Goal: Information Seeking & Learning: Learn about a topic

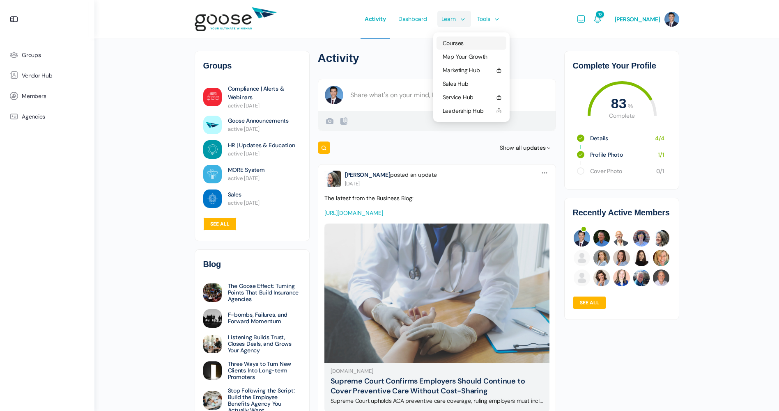
click at [449, 38] on link "Courses" at bounding box center [471, 43] width 70 height 13
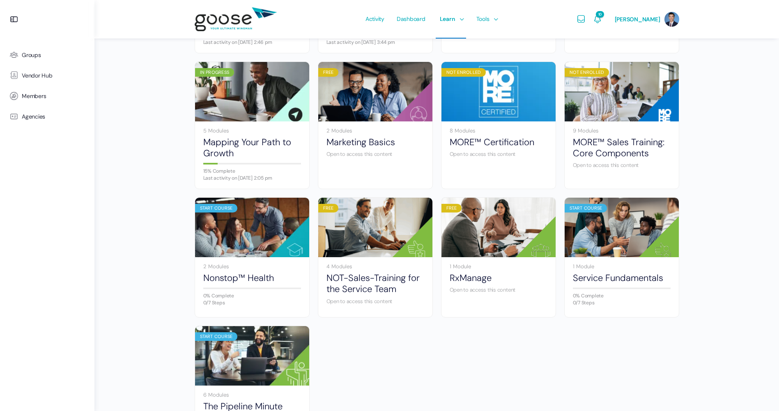
scroll to position [342, 0]
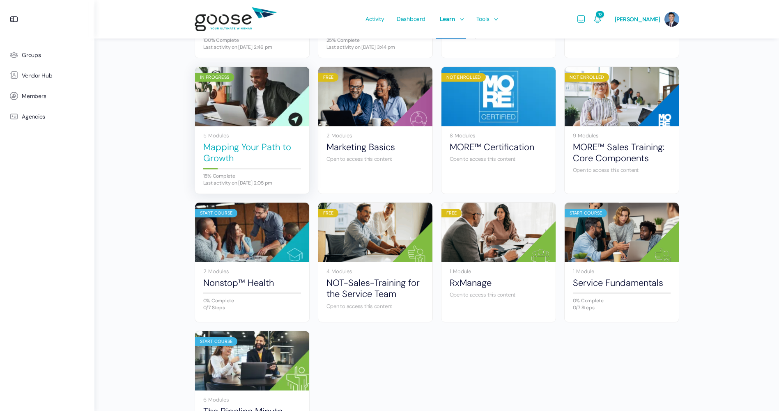
click at [267, 156] on link "Mapping Your Path to Growth" at bounding box center [252, 153] width 98 height 23
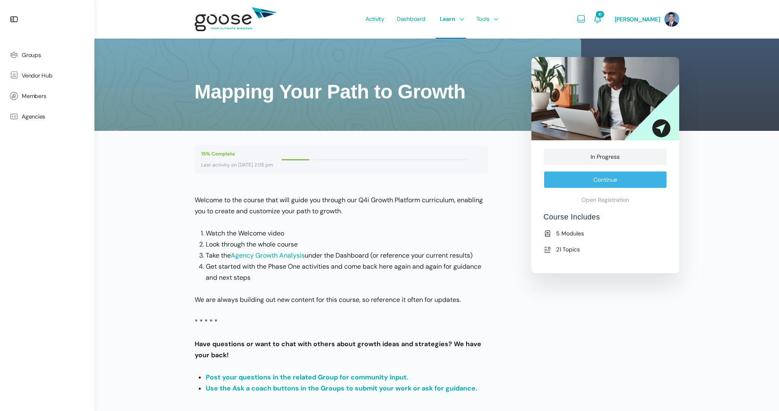
click at [577, 177] on link "Continue" at bounding box center [605, 179] width 123 height 17
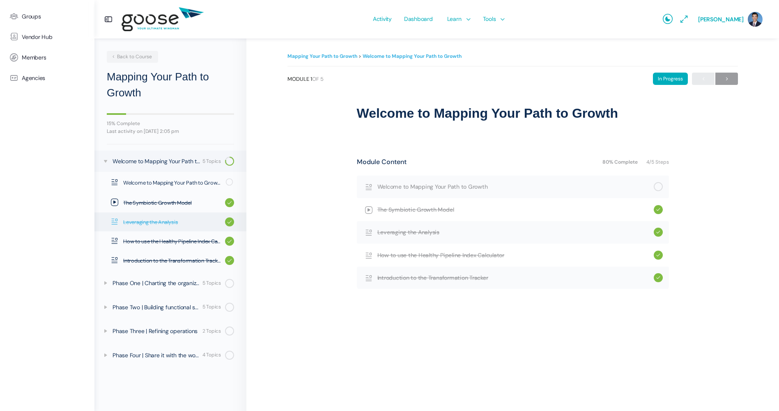
scroll to position [7, 0]
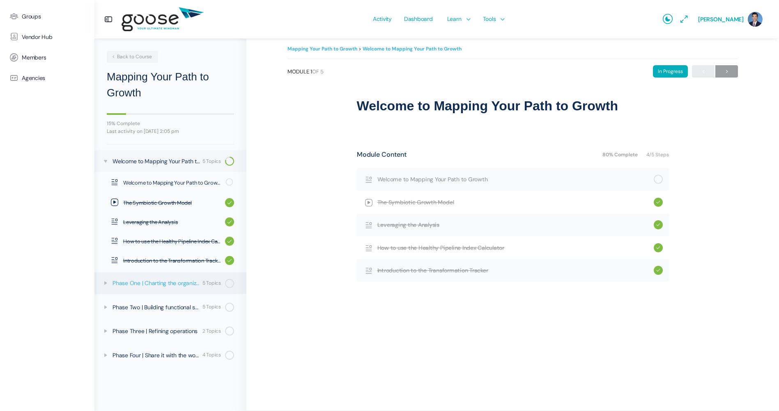
click at [136, 282] on div "Phase One | Charting the organization" at bounding box center [156, 283] width 87 height 9
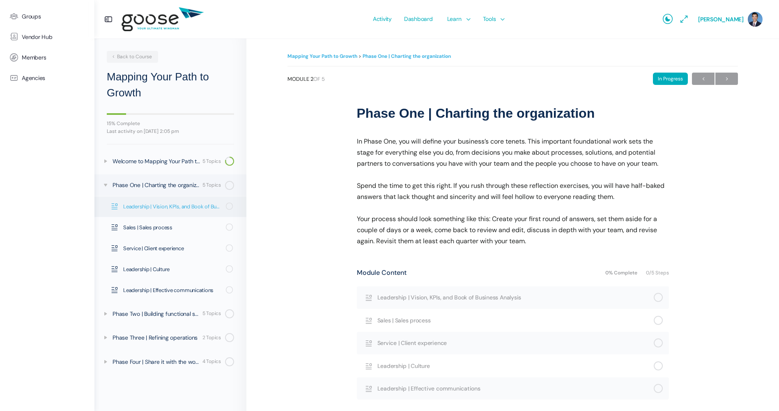
click at [122, 209] on link "Leadership | Vision, KPIs, and Book of Business Analysis" at bounding box center [170, 207] width 152 height 21
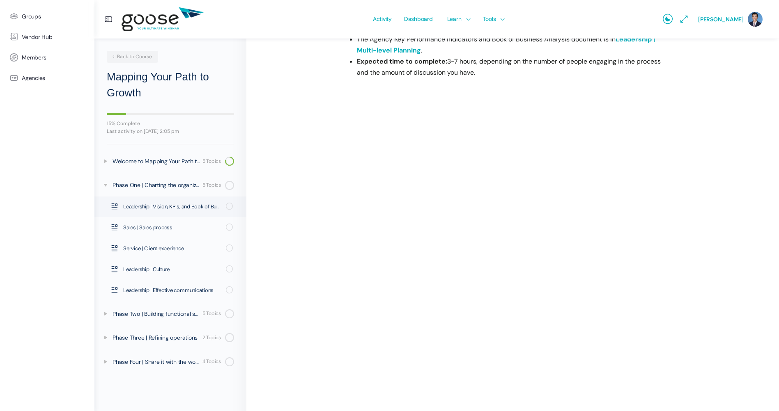
scroll to position [260, 0]
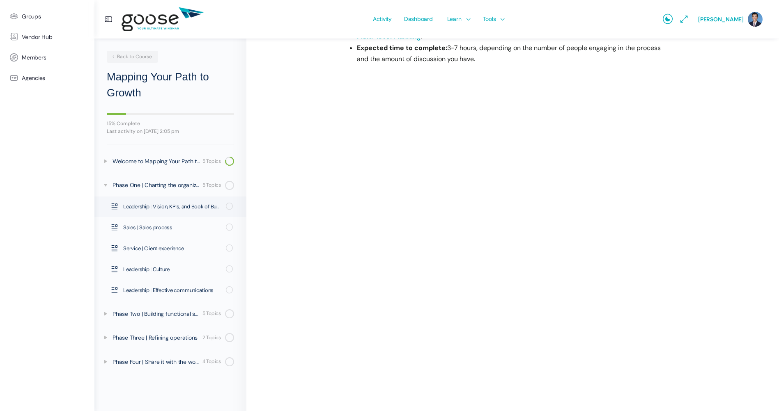
click at [725, 218] on div "Mapping Your Path to Growth Phase One | Charting the organization Leadership | …" at bounding box center [512, 144] width 450 height 707
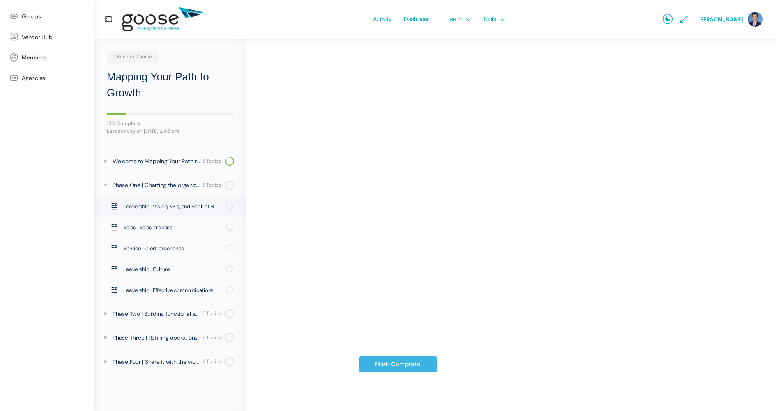
scroll to position [364, 0]
click at [439, 362] on div "Mark Complete" at bounding box center [513, 370] width 312 height 47
click at [434, 362] on input "Mark Complete" at bounding box center [398, 364] width 78 height 17
click at [106, 161] on icon at bounding box center [105, 161] width 7 height 7
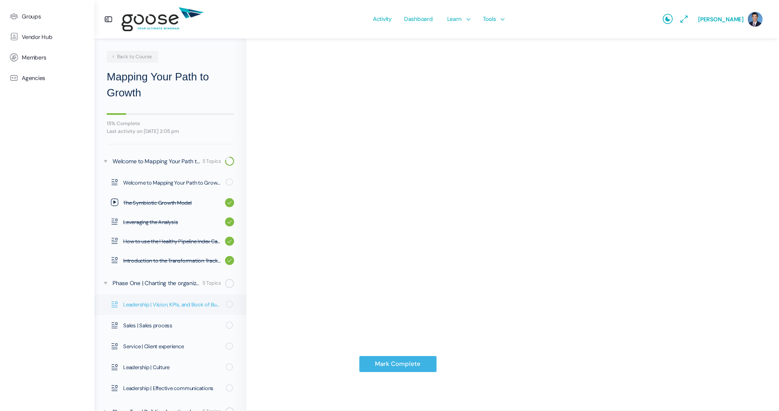
click at [131, 306] on span "Leadership | Vision, KPIs, and Book of Business Analysis" at bounding box center [171, 305] width 97 height 8
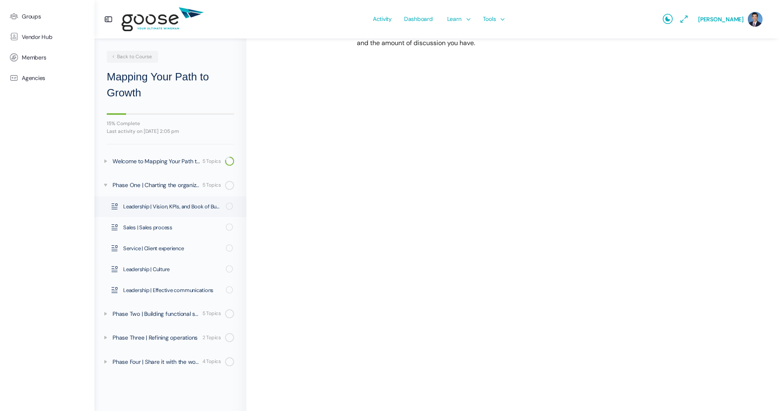
scroll to position [364, 0]
click at [391, 365] on input "Mark Complete" at bounding box center [398, 364] width 78 height 17
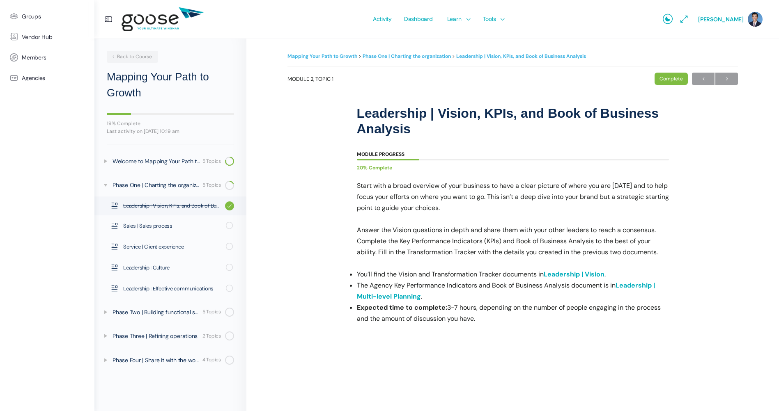
click at [142, 229] on e-page-transition at bounding box center [389, 205] width 779 height 411
click at [124, 227] on span "Sales | Sales process" at bounding box center [171, 226] width 97 height 8
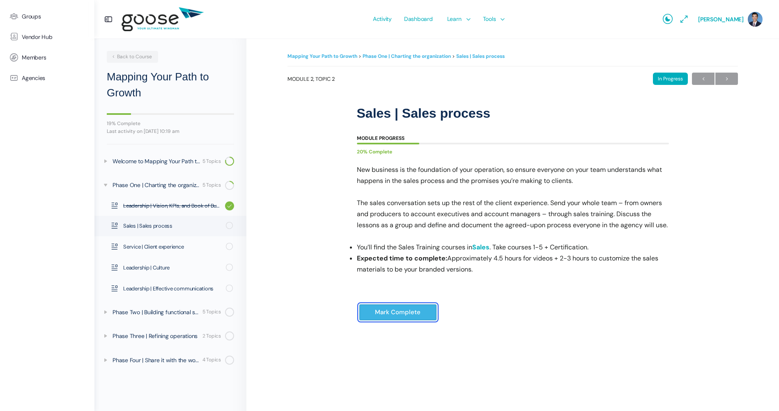
click at [391, 319] on input "Mark Complete" at bounding box center [398, 312] width 78 height 17
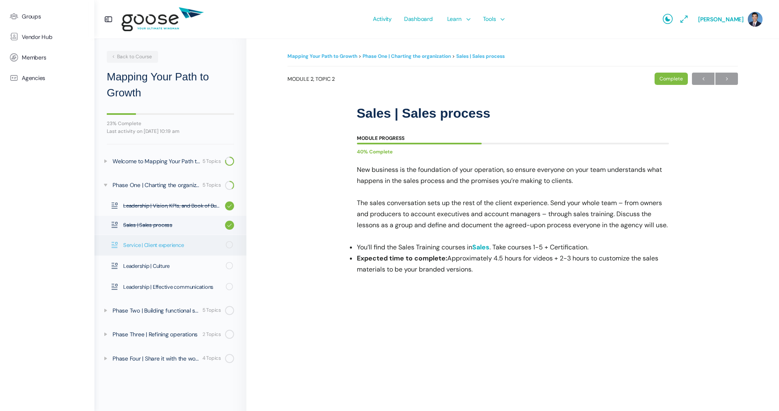
click at [133, 250] on link "Service | Client experience" at bounding box center [170, 245] width 152 height 21
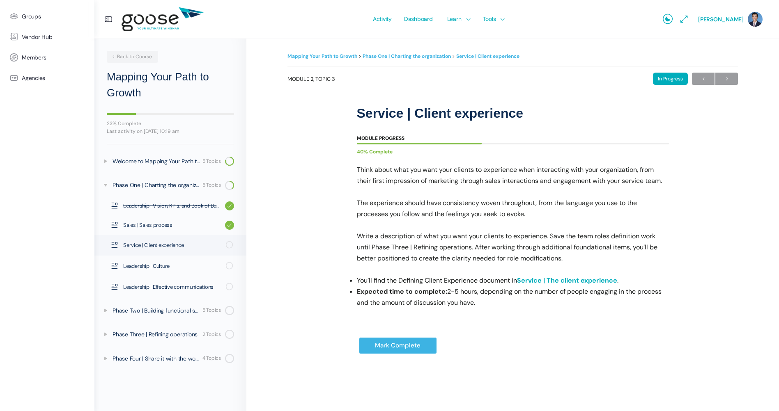
click at [401, 335] on div "Mark Complete" at bounding box center [513, 352] width 312 height 47
click at [394, 344] on input "Mark Complete" at bounding box center [398, 346] width 78 height 17
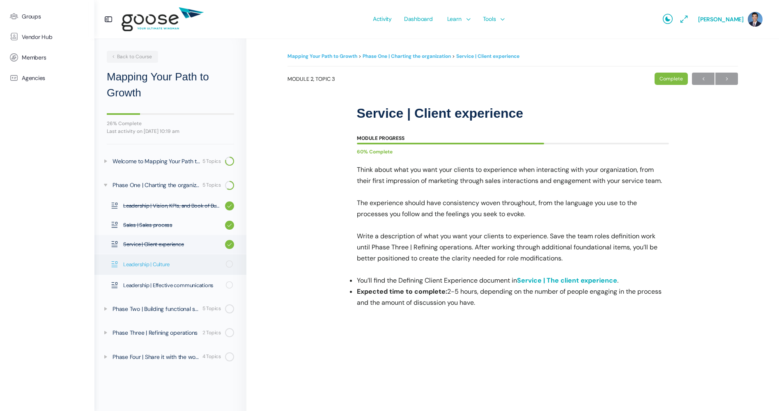
click at [140, 266] on span "Leadership | Culture" at bounding box center [171, 265] width 97 height 8
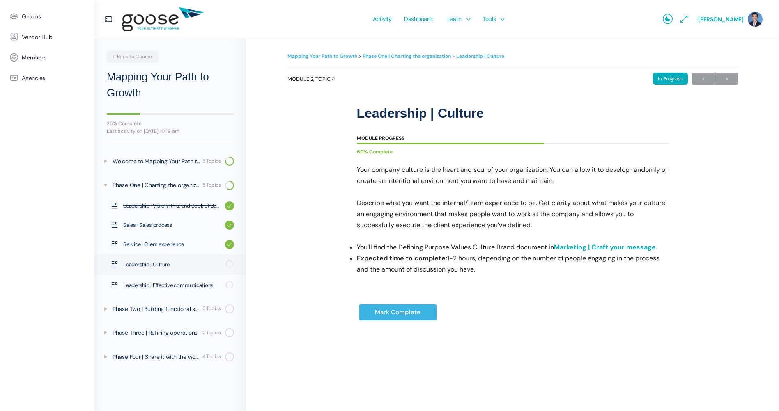
click at [389, 308] on e-page-transition at bounding box center [389, 205] width 779 height 411
click at [388, 311] on input "Mark Complete" at bounding box center [398, 312] width 78 height 17
click at [130, 285] on span "Leadership | Effective communications" at bounding box center [171, 284] width 97 height 8
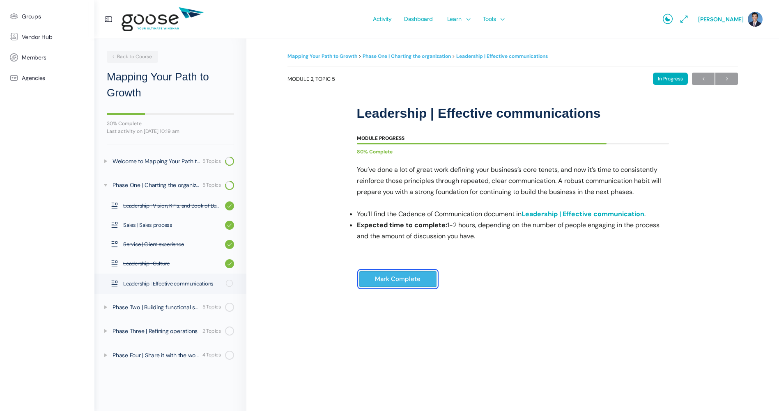
click at [415, 277] on input "Mark Complete" at bounding box center [398, 279] width 78 height 17
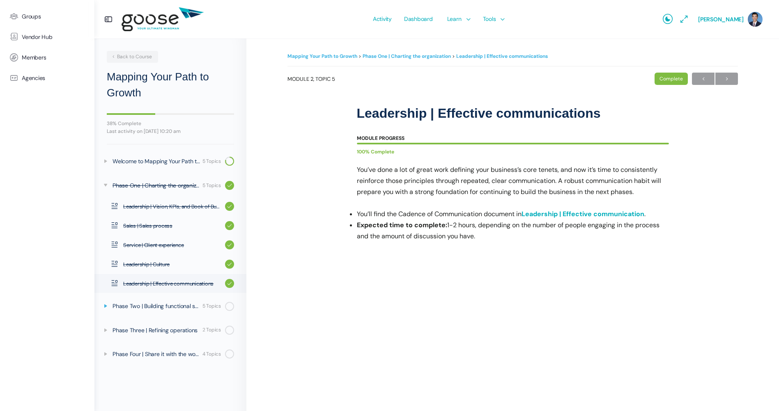
click at [106, 305] on icon at bounding box center [105, 306] width 7 height 7
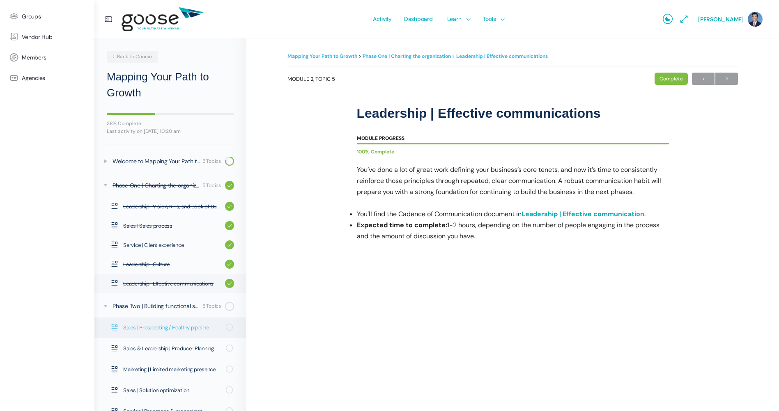
click at [133, 328] on span "Sales | Prospecting / Healthy pipeline" at bounding box center [171, 328] width 97 height 8
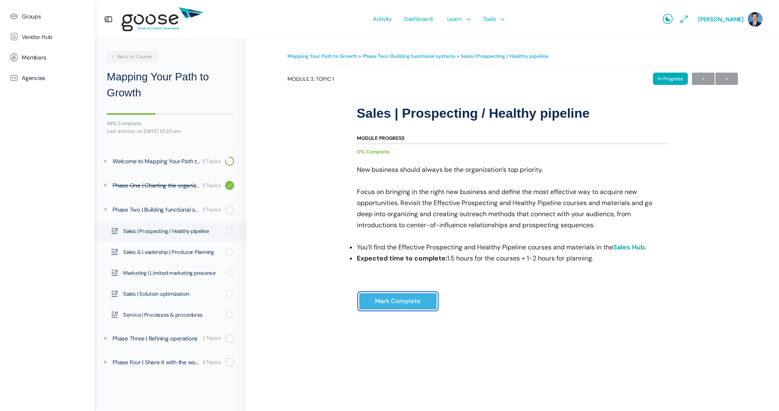
click at [368, 297] on input "Mark Complete" at bounding box center [398, 301] width 78 height 17
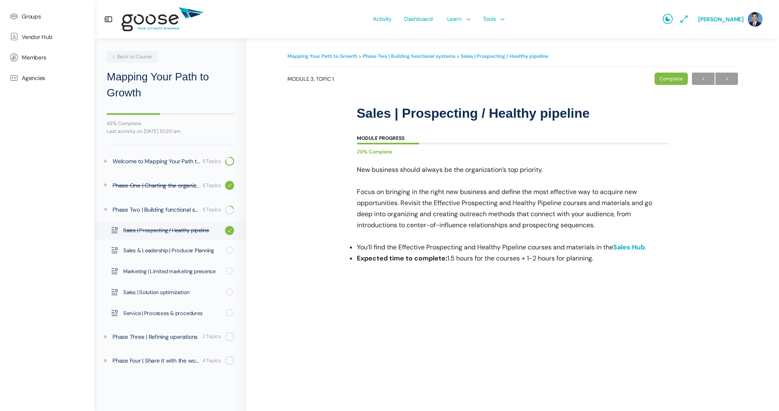
scroll to position [7, 0]
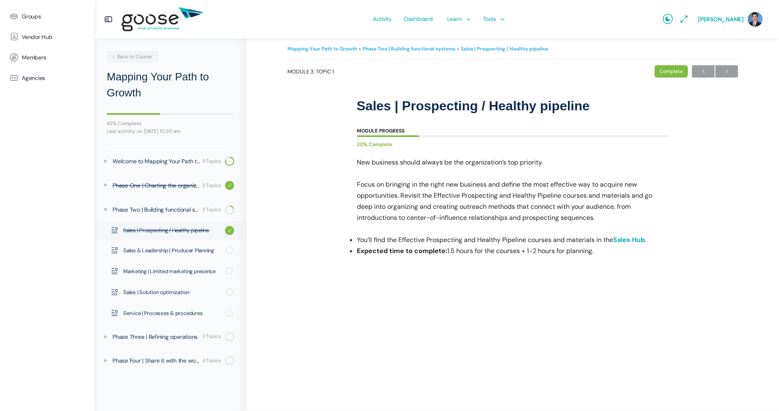
click at [674, 73] on div "Complete" at bounding box center [670, 71] width 33 height 12
click at [111, 234] on span at bounding box center [115, 231] width 8 height 8
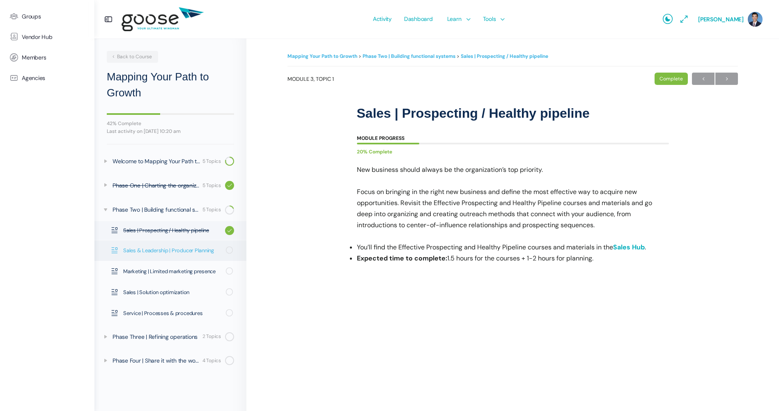
click at [120, 250] on link "Sales & Leadership | Producer Planning" at bounding box center [170, 251] width 152 height 21
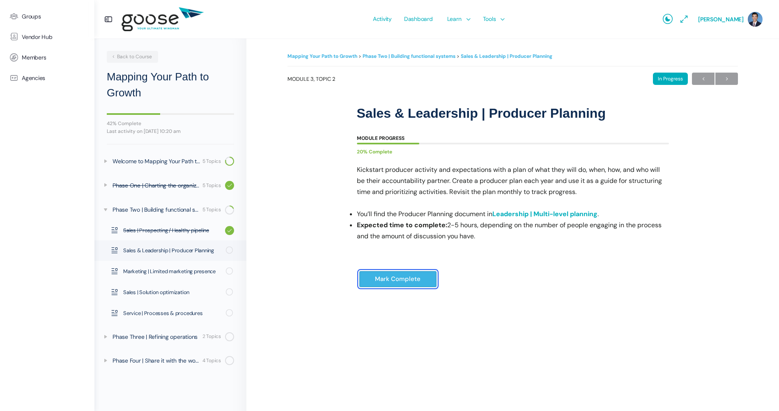
click at [398, 282] on input "Mark Complete" at bounding box center [398, 279] width 78 height 17
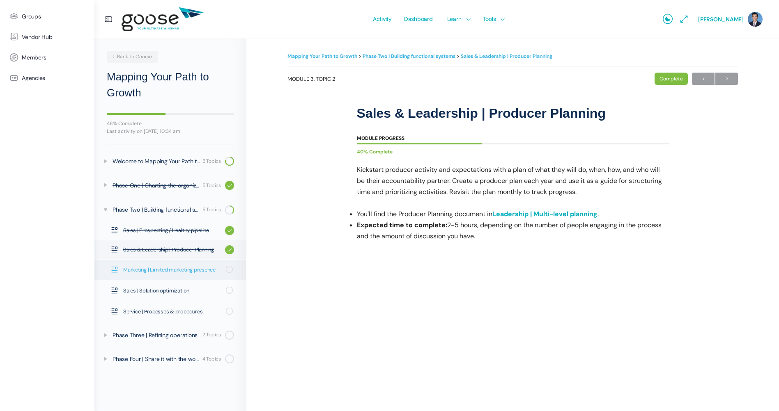
click at [147, 271] on span "Marketing | Limited marketing presence" at bounding box center [171, 270] width 97 height 8
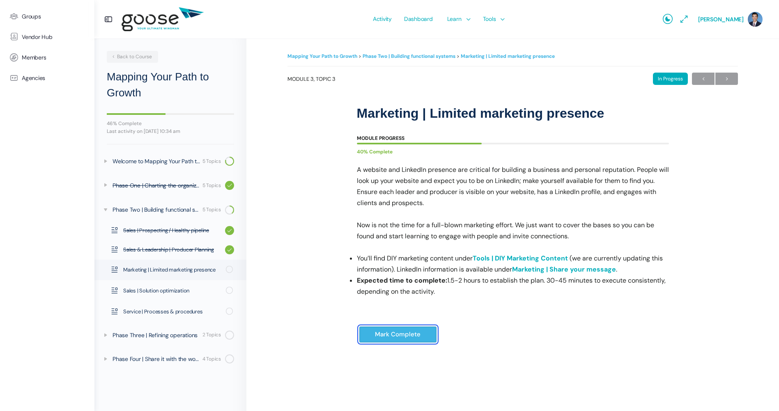
click at [397, 335] on input "Mark Complete" at bounding box center [398, 334] width 78 height 17
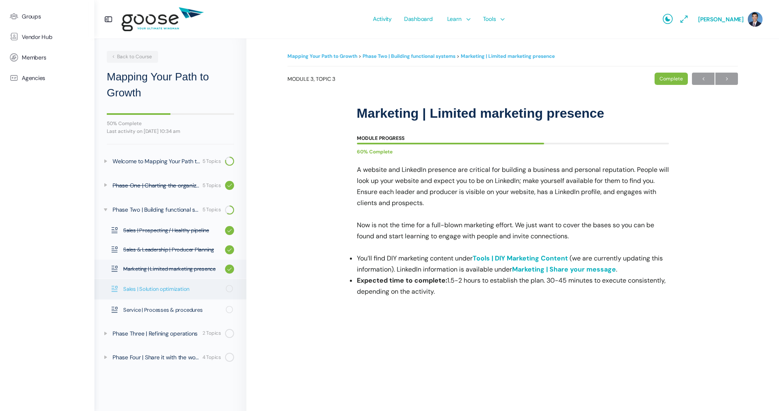
click at [140, 294] on link "Sales | Solution optimization" at bounding box center [170, 289] width 152 height 21
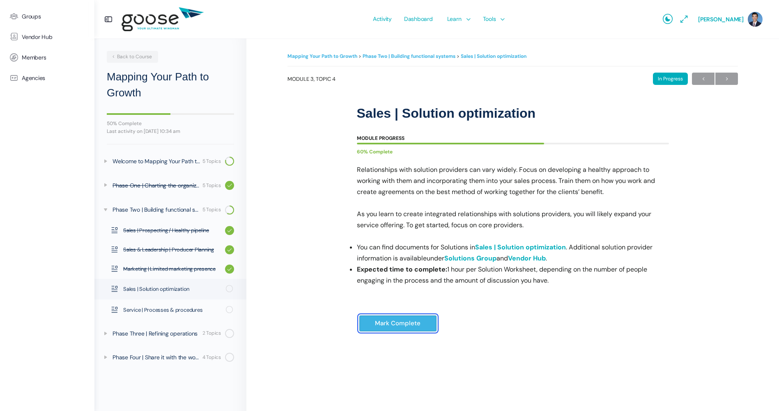
click at [369, 324] on input "Mark Complete" at bounding box center [398, 323] width 78 height 17
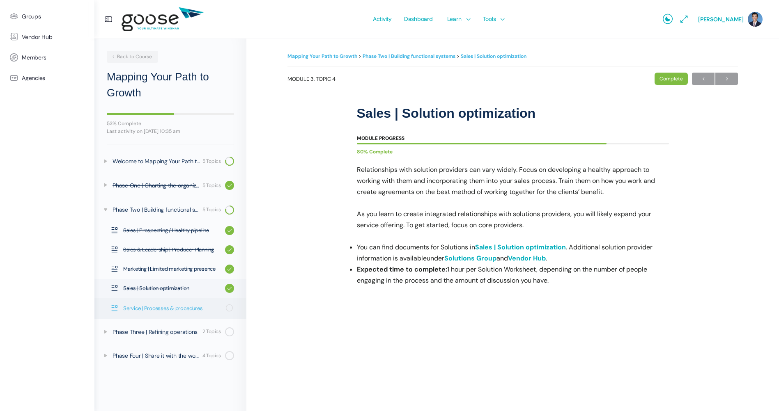
click at [141, 312] on span "Service | Processes & procedures" at bounding box center [171, 309] width 97 height 8
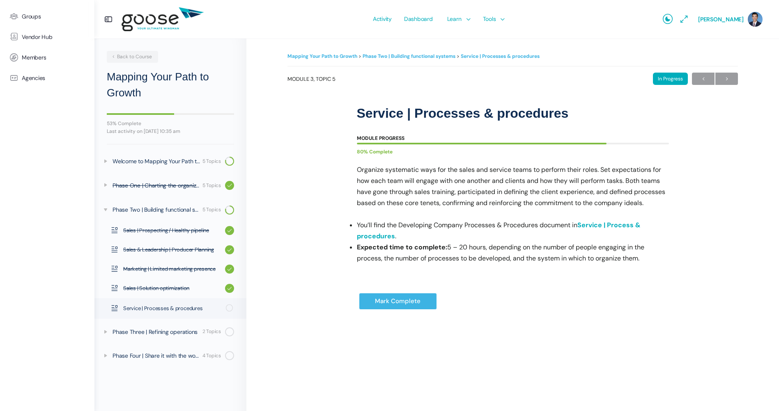
click at [379, 299] on e-page-transition at bounding box center [389, 205] width 779 height 411
click at [379, 299] on input "Mark Complete" at bounding box center [398, 301] width 78 height 17
click at [106, 331] on icon at bounding box center [105, 331] width 7 height 7
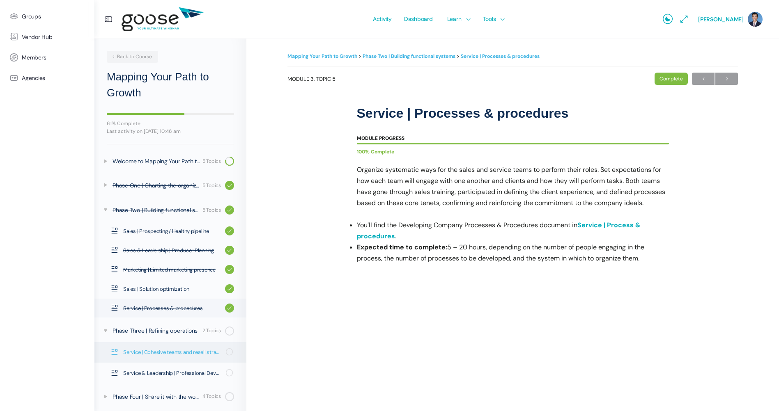
click at [148, 349] on span "Service | Cohesive teams and resell strategy" at bounding box center [171, 353] width 97 height 8
